Goal: Browse casually: Explore the website without a specific task or goal

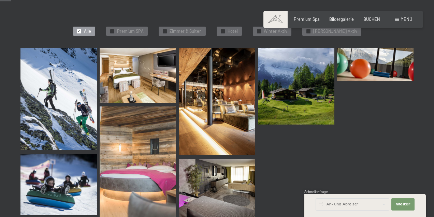
click at [218, 104] on img at bounding box center [217, 101] width 76 height 107
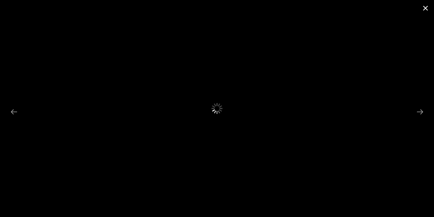
click at [428, 9] on button "Close gallery" at bounding box center [425, 8] width 17 height 16
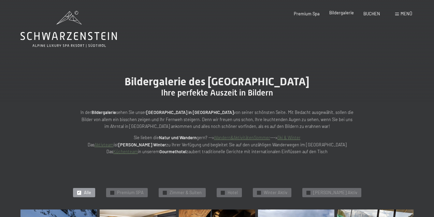
click at [337, 13] on span "Bildergalerie" at bounding box center [342, 12] width 25 height 5
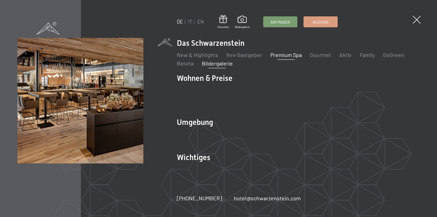
click at [289, 58] on link "Premium Spa" at bounding box center [285, 55] width 31 height 6
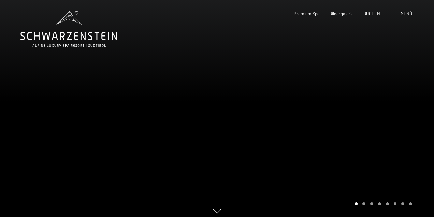
click at [367, 208] on div at bounding box center [325, 111] width 217 height 222
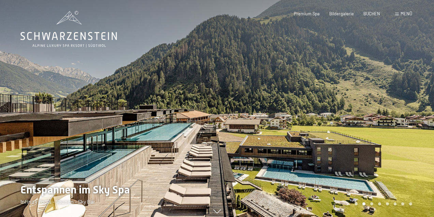
click at [380, 205] on div "Carousel Page 4" at bounding box center [379, 204] width 3 height 3
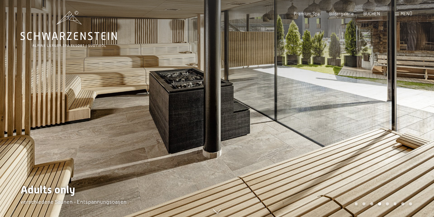
click at [388, 205] on div "Carousel Page 5" at bounding box center [387, 204] width 3 height 3
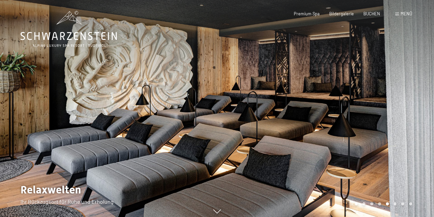
click at [395, 204] on div "Carousel Page 6" at bounding box center [395, 204] width 3 height 3
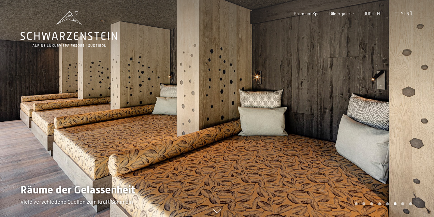
click at [405, 203] on div "Carousel Pagination" at bounding box center [383, 204] width 60 height 3
click at [404, 205] on div "Carousel Page 7" at bounding box center [403, 204] width 3 height 3
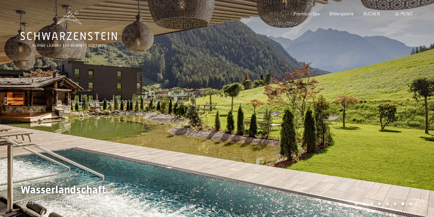
click at [412, 204] on div "Carousel Page 8" at bounding box center [410, 204] width 3 height 3
